Goal: Information Seeking & Learning: Learn about a topic

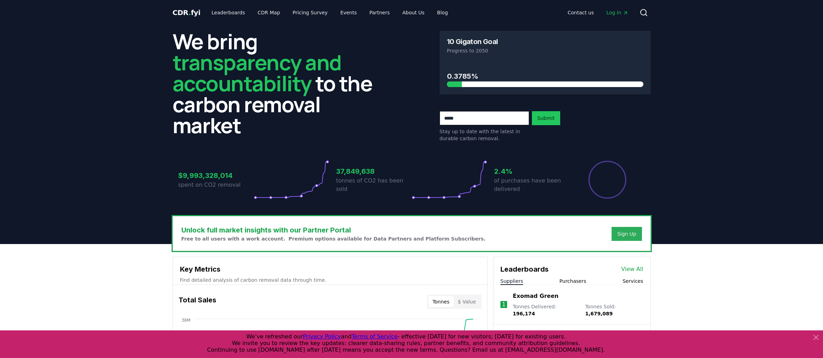
click at [628, 233] on div "Sign Up" at bounding box center [626, 233] width 19 height 7
click at [642, 10] on circle at bounding box center [644, 12] width 6 height 6
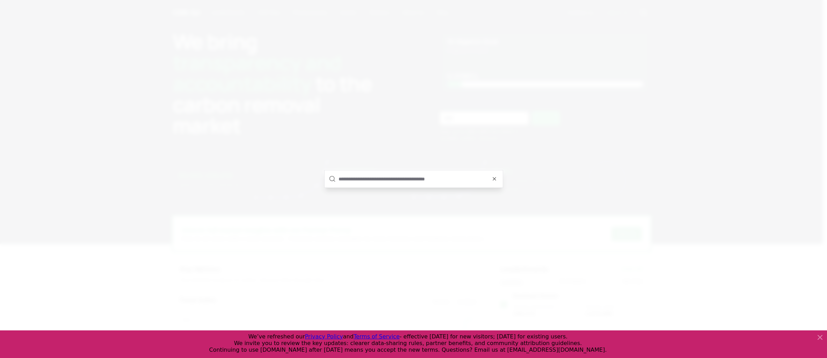
click at [497, 179] on input "text" at bounding box center [419, 179] width 160 height 17
click at [496, 178] on icon "button" at bounding box center [494, 179] width 3 height 3
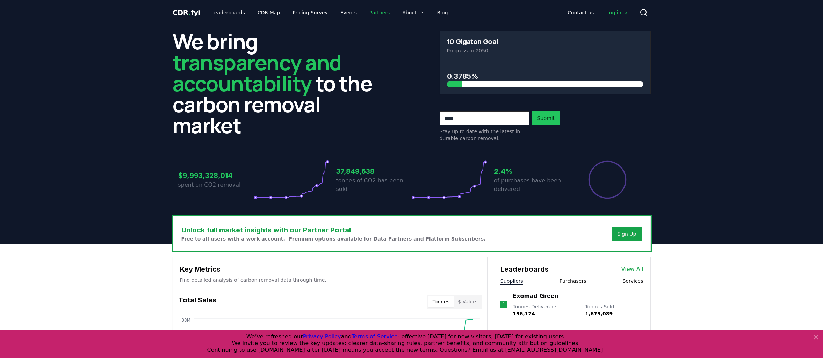
click at [371, 13] on link "Partners" at bounding box center [379, 12] width 31 height 13
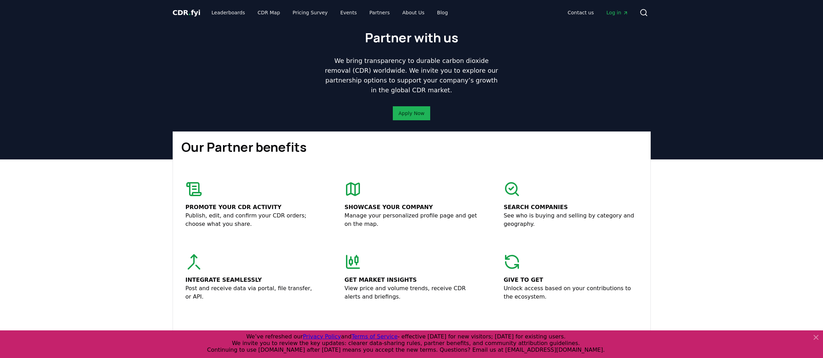
click at [416, 120] on button "Apply Now" at bounding box center [411, 113] width 37 height 14
click at [411, 116] on link "Apply Now" at bounding box center [411, 113] width 26 height 7
click at [406, 13] on link "About Us" at bounding box center [413, 12] width 33 height 13
